Goal: Check status: Check status

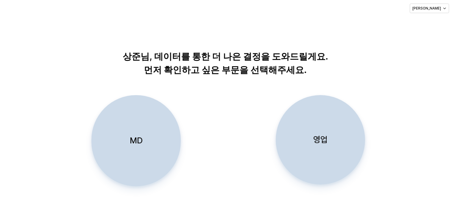
click at [332, 129] on div "영업" at bounding box center [320, 139] width 84 height 89
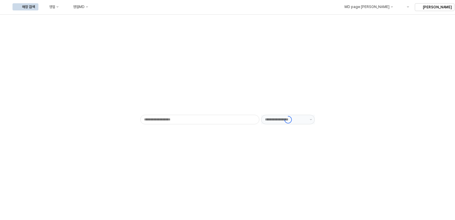
type input "******"
drag, startPoint x: 105, startPoint y: 11, endPoint x: 109, endPoint y: 6, distance: 6.2
click at [92, 6] on div "매장 검색 영업 영업MD" at bounding box center [52, 7] width 79 height 13
click at [62, 6] on button "영업" at bounding box center [51, 6] width 23 height 7
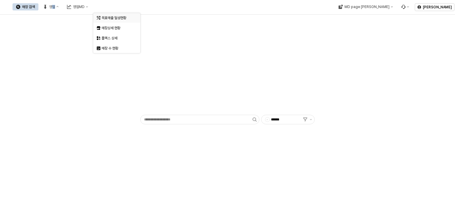
click at [111, 16] on div "목표매출 달성현황" at bounding box center [117, 17] width 32 height 5
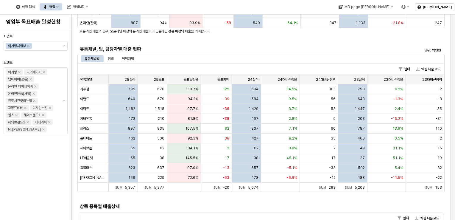
scroll to position [115, 0]
click at [112, 59] on div "팀별" at bounding box center [111, 58] width 6 height 7
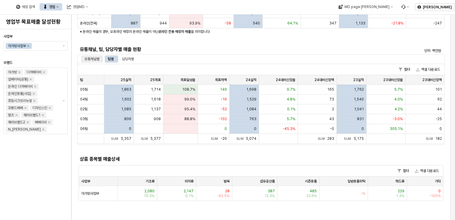
click at [101, 60] on div "유통채널별" at bounding box center [92, 58] width 22 height 7
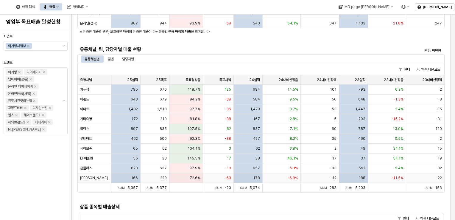
click at [179, 176] on div "72.6%" at bounding box center [186, 178] width 34 height 10
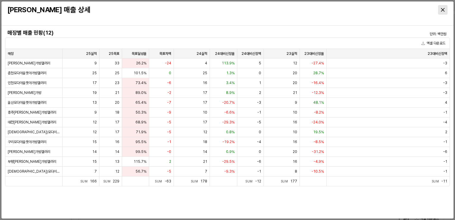
click at [440, 7] on div "Close" at bounding box center [442, 9] width 9 height 9
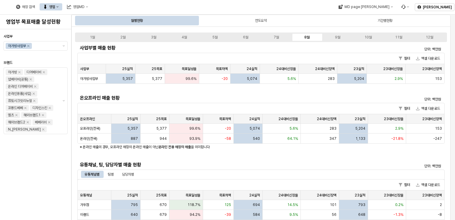
scroll to position [0, 0]
click at [373, 21] on div "기간별현황" at bounding box center [385, 21] width 123 height 10
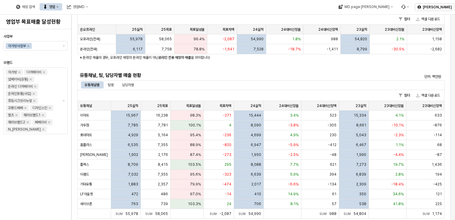
scroll to position [90, 0]
click at [113, 85] on div "팀별" at bounding box center [111, 84] width 6 height 7
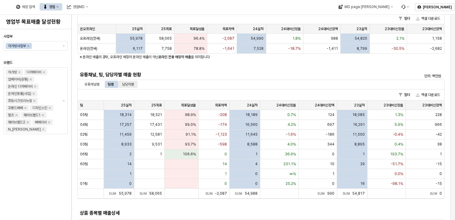
click at [127, 81] on div "담당자별" at bounding box center [128, 84] width 12 height 7
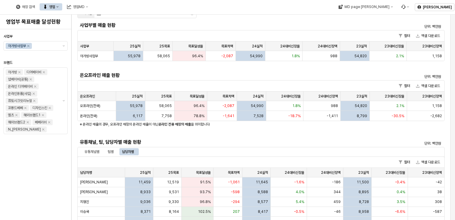
scroll to position [0, 0]
